Goal: Obtain resource: Obtain resource

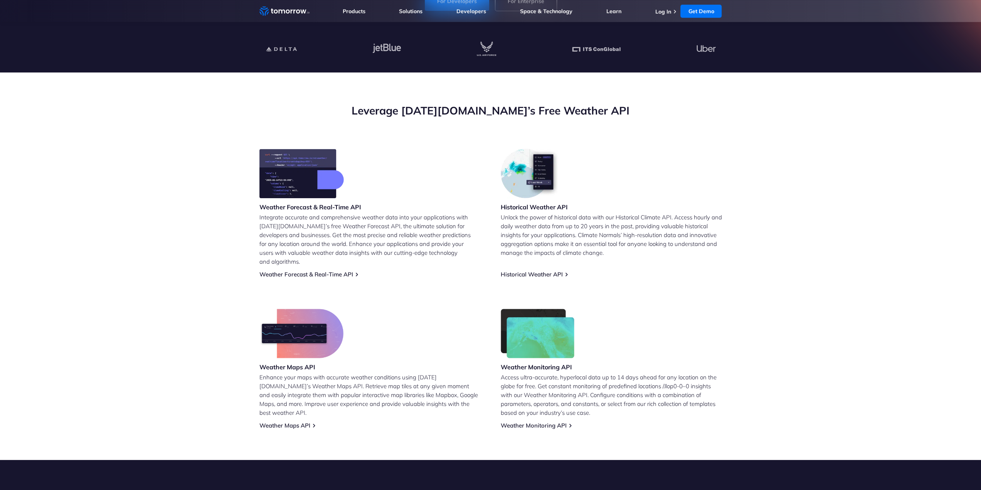
scroll to position [231, 0]
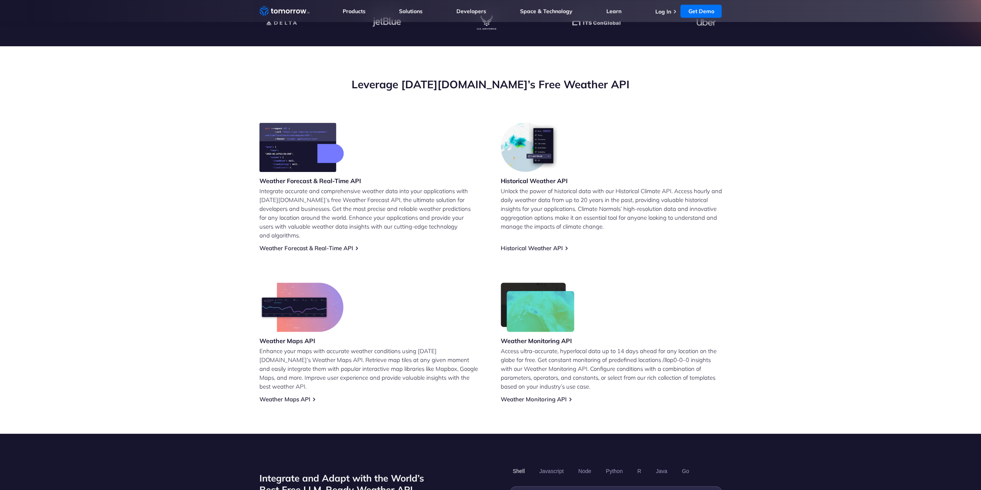
click at [274, 180] on h3 "Weather Forecast & Real-Time API" at bounding box center [310, 181] width 102 height 8
click at [280, 244] on link "Weather Forecast & Real-Time API" at bounding box center [306, 247] width 94 height 7
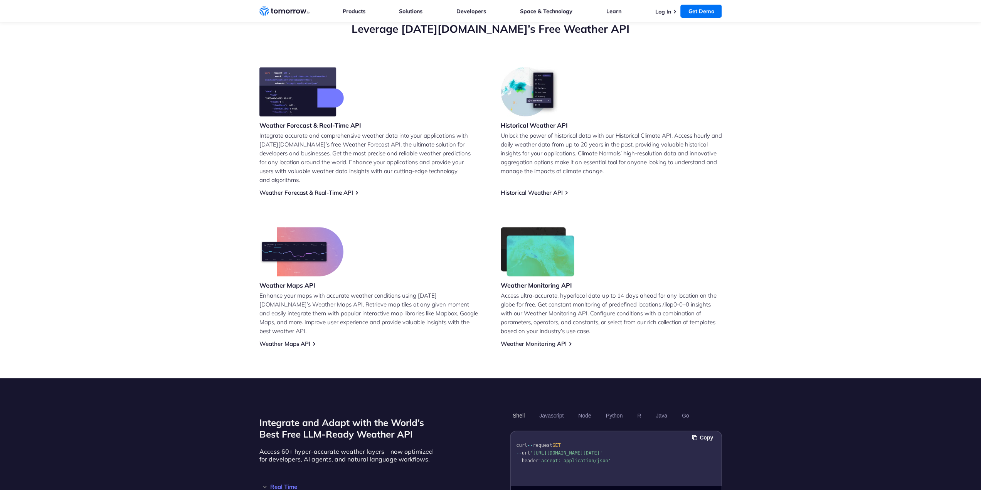
scroll to position [270, 0]
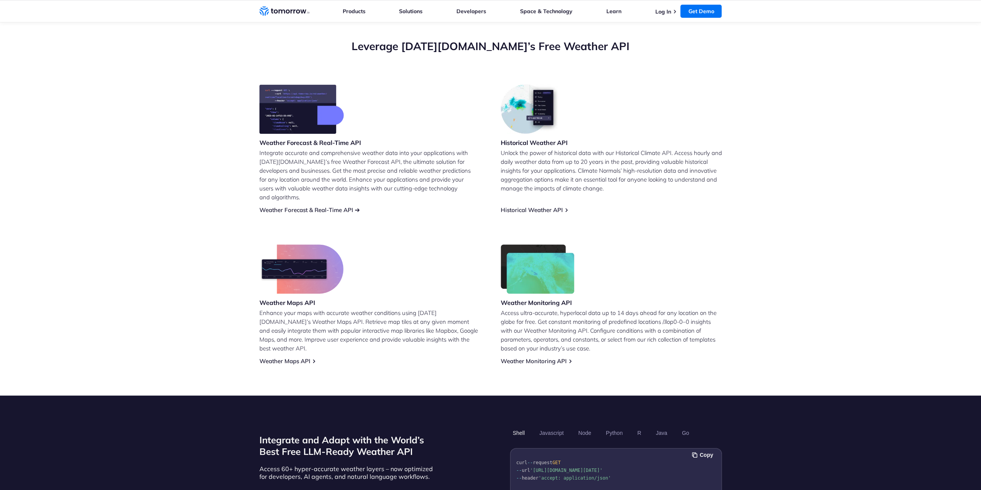
click at [291, 206] on link "Weather Forecast & Real-Time API" at bounding box center [306, 209] width 94 height 7
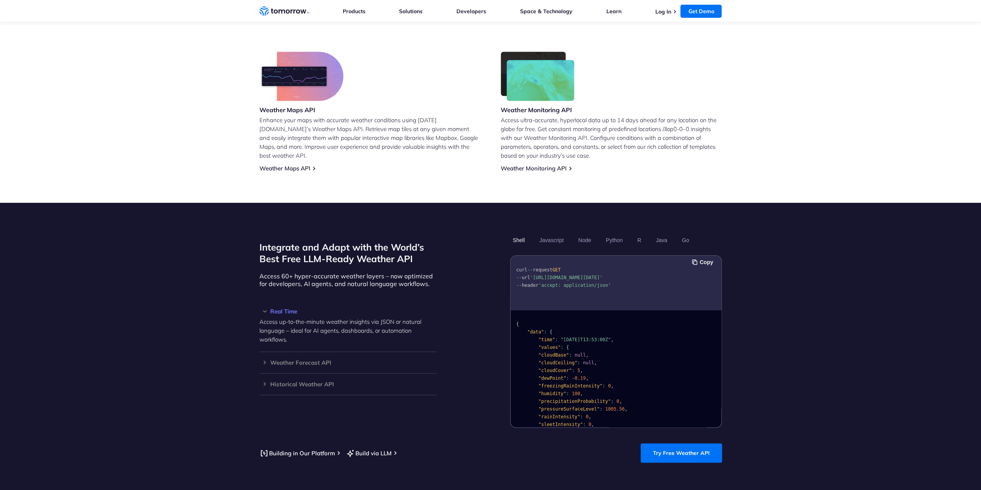
scroll to position [308, 0]
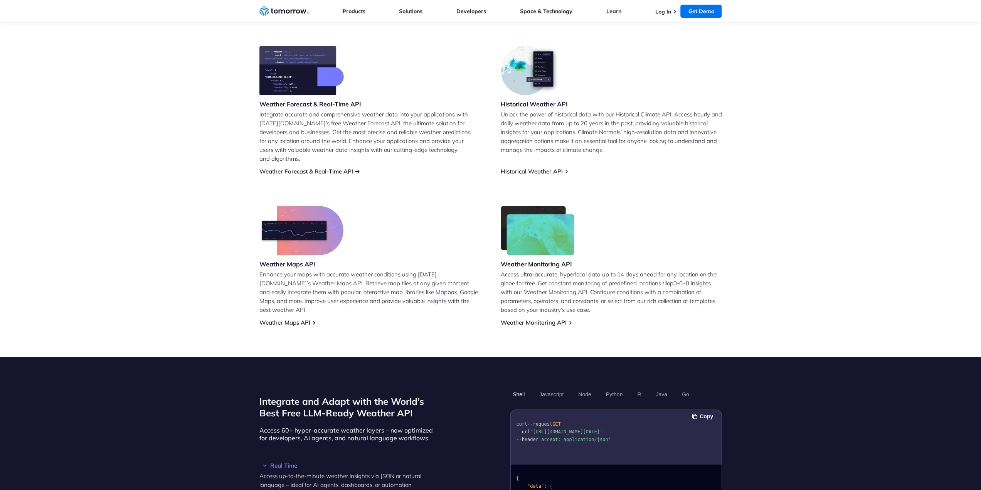
click at [315, 168] on link "Weather Forecast & Real-Time API" at bounding box center [306, 171] width 94 height 7
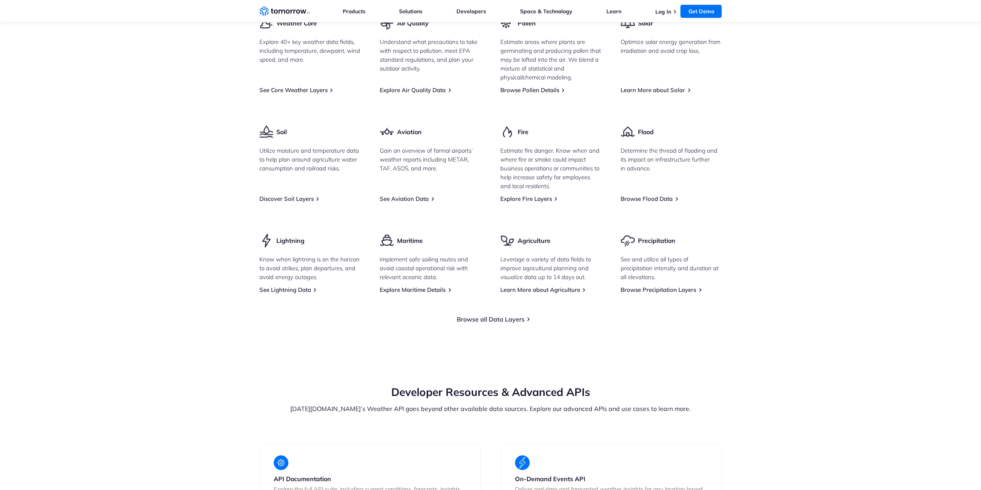
scroll to position [1041, 0]
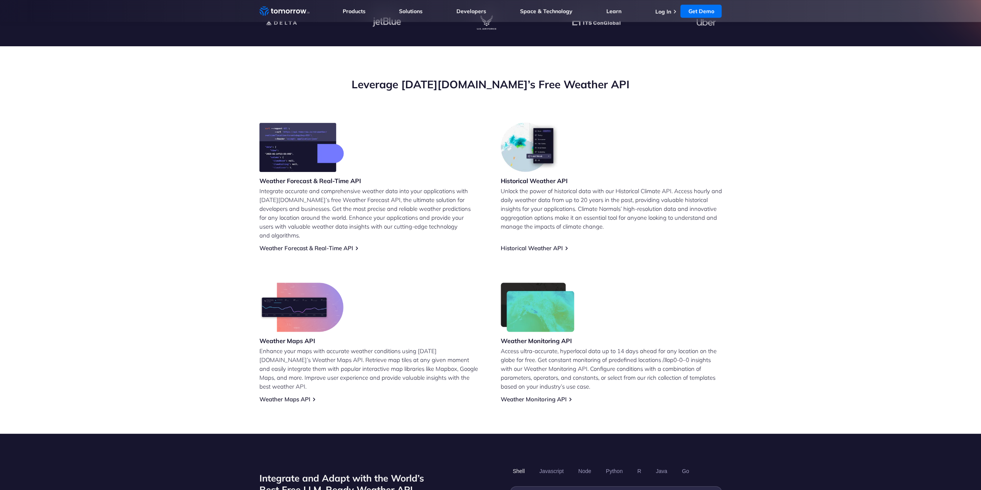
drag, startPoint x: 203, startPoint y: 158, endPoint x: 196, endPoint y: 99, distance: 59.0
click at [196, 99] on section "Leverage [DATE][DOMAIN_NAME]’s Free Weather API Weather Forecast & Real-Time AP…" at bounding box center [490, 240] width 981 height 388
